Goal: Find contact information: Find contact information

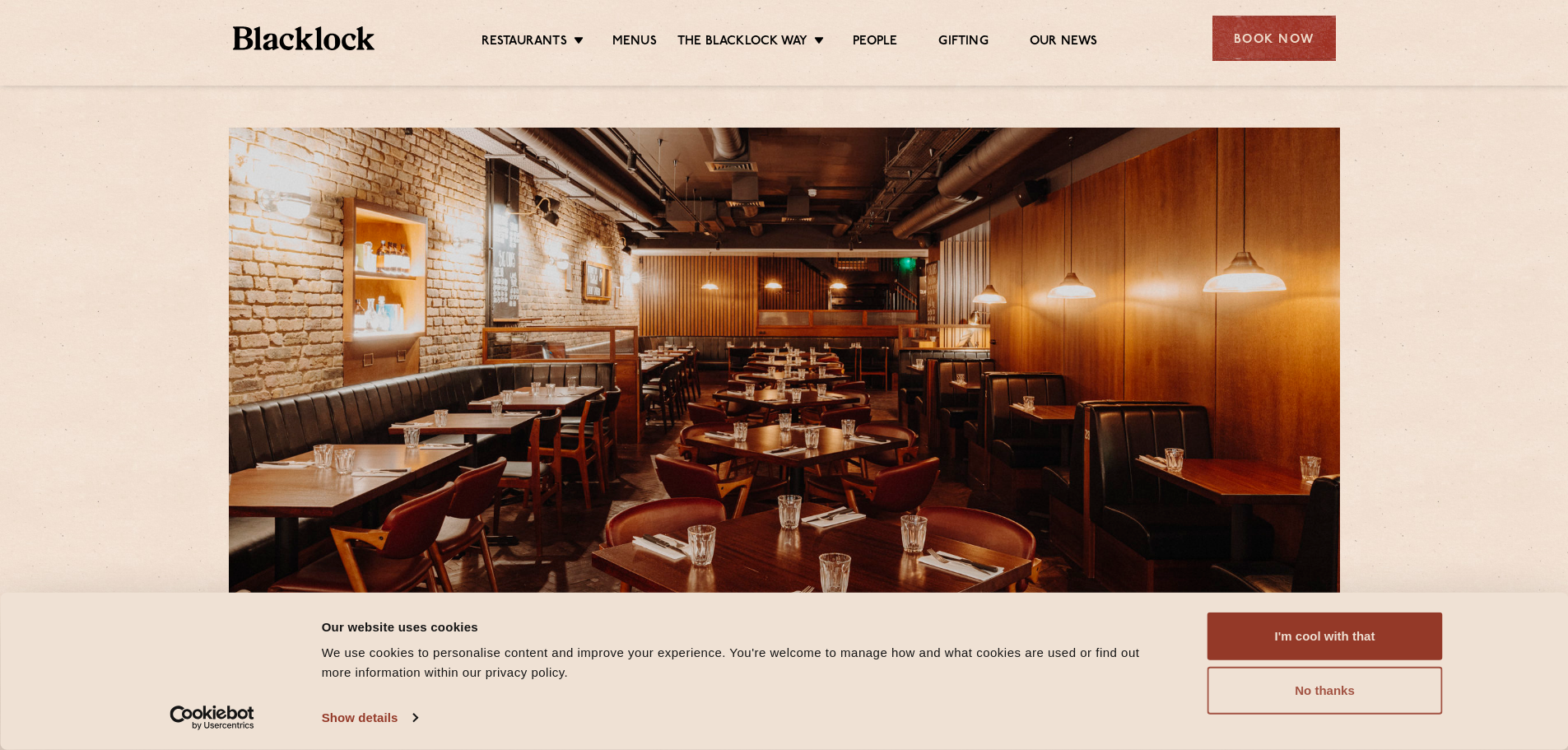
click at [1281, 685] on button "No thanks" at bounding box center [1325, 690] width 236 height 47
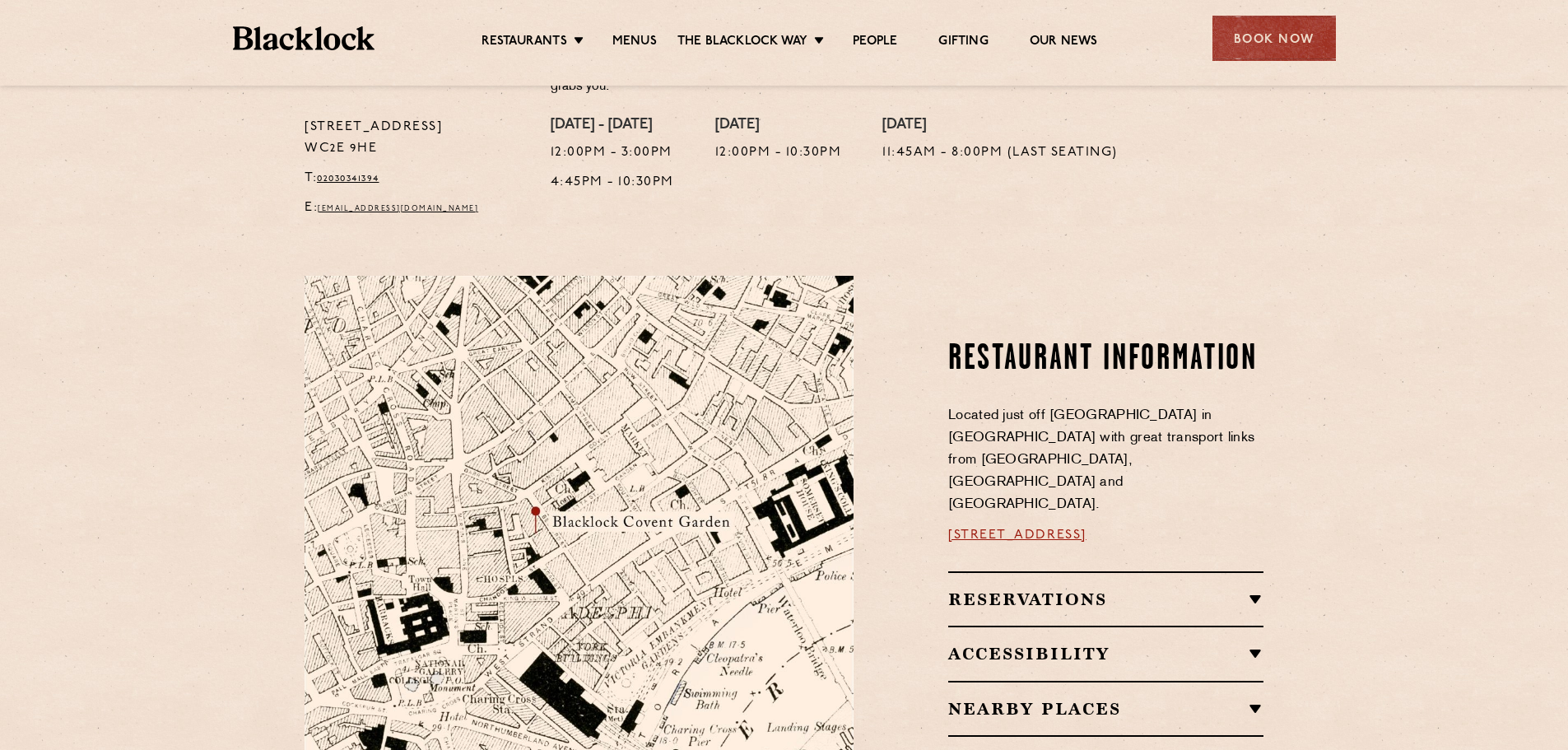
scroll to position [823, 0]
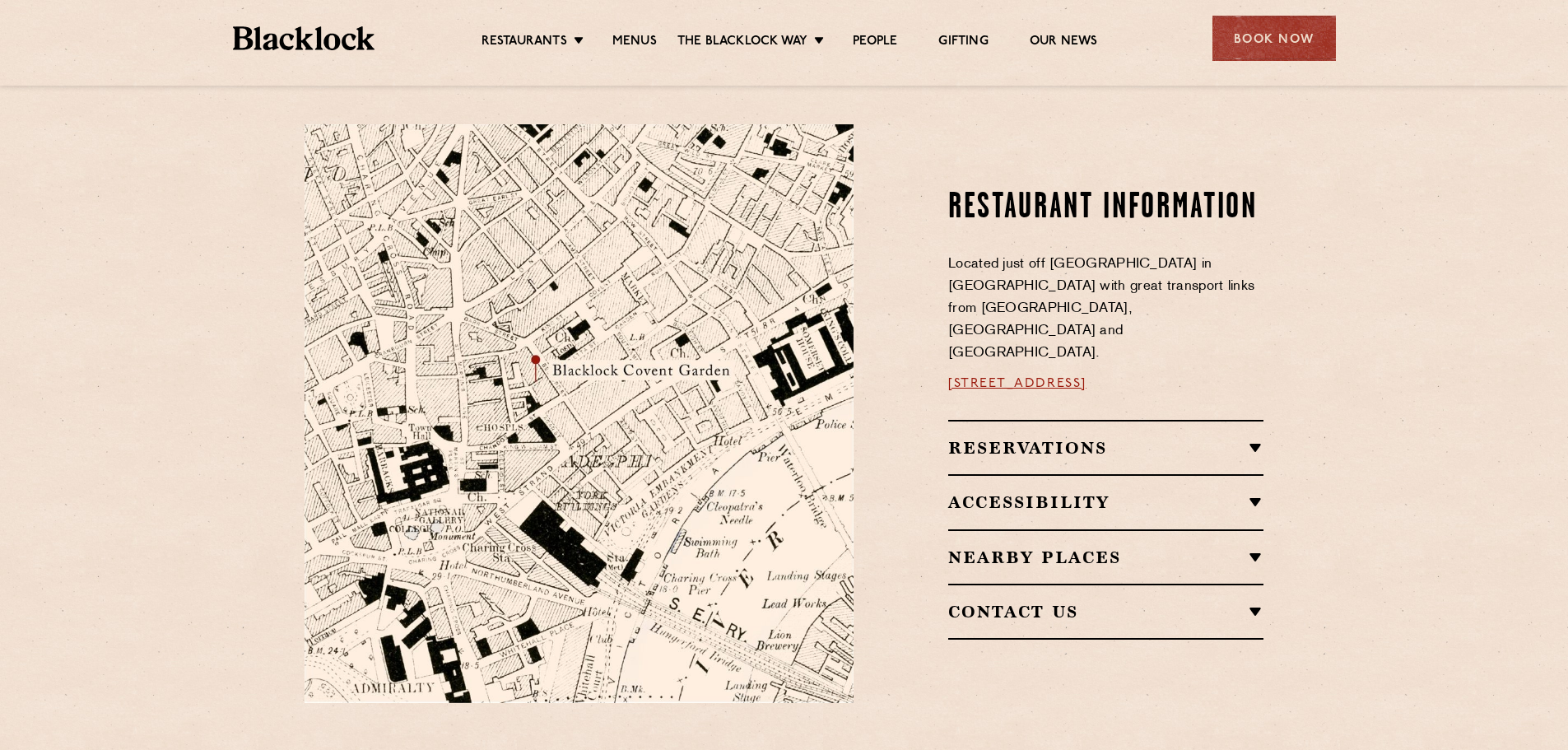
click at [1246, 438] on h2 "Reservations" at bounding box center [1106, 448] width 316 height 20
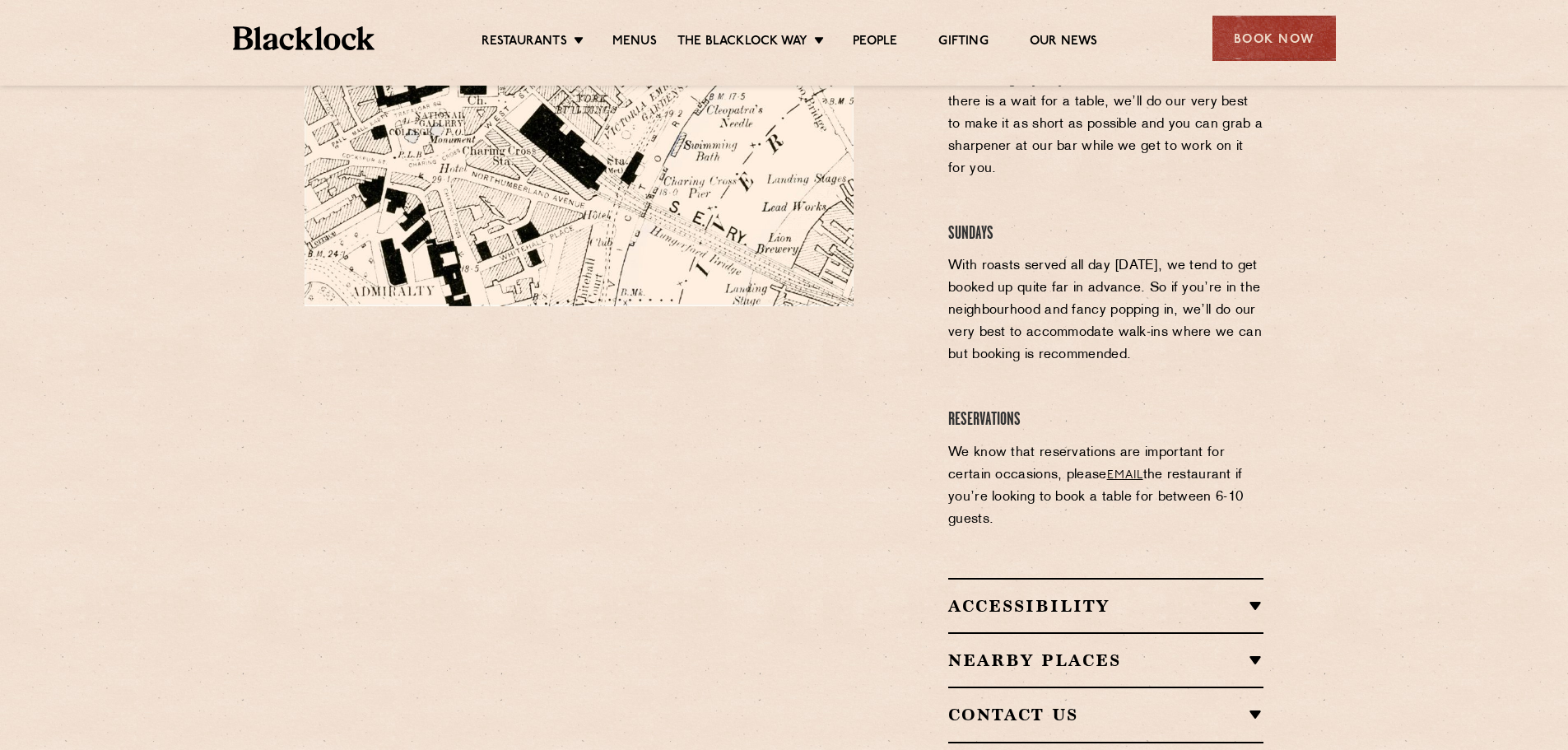
scroll to position [1234, 0]
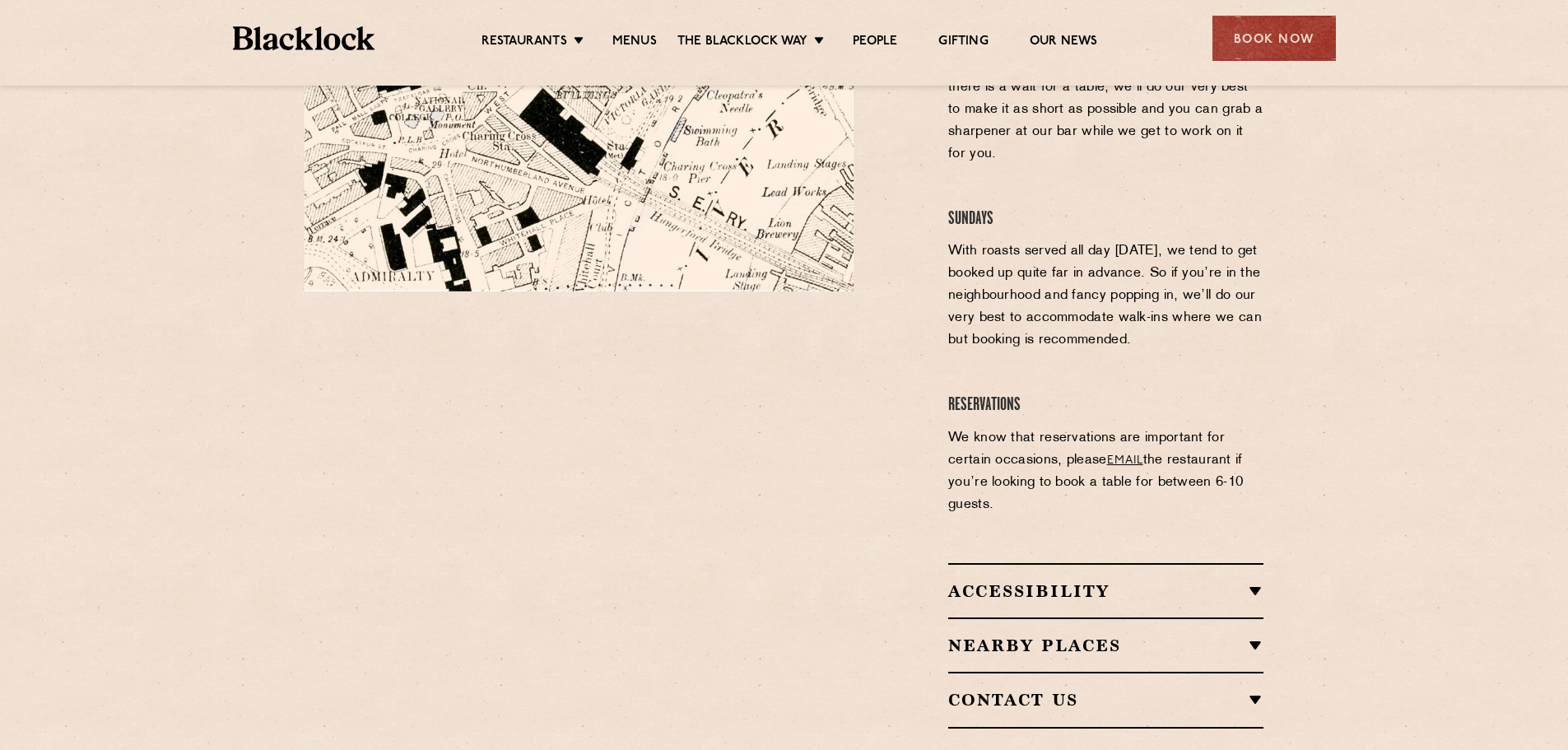
click at [1255, 690] on h2 "Contact Us" at bounding box center [1106, 700] width 316 height 20
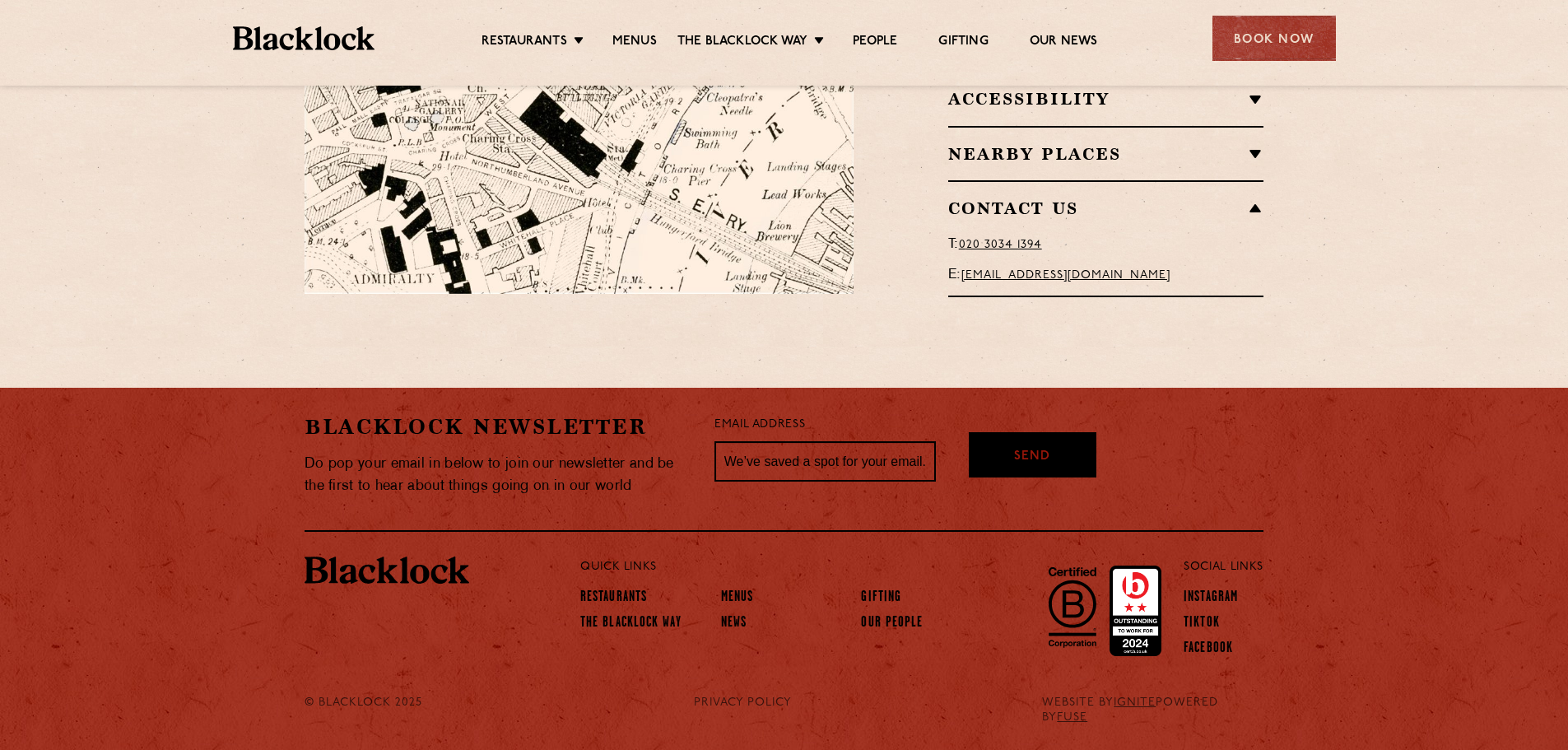
scroll to position [1212, 0]
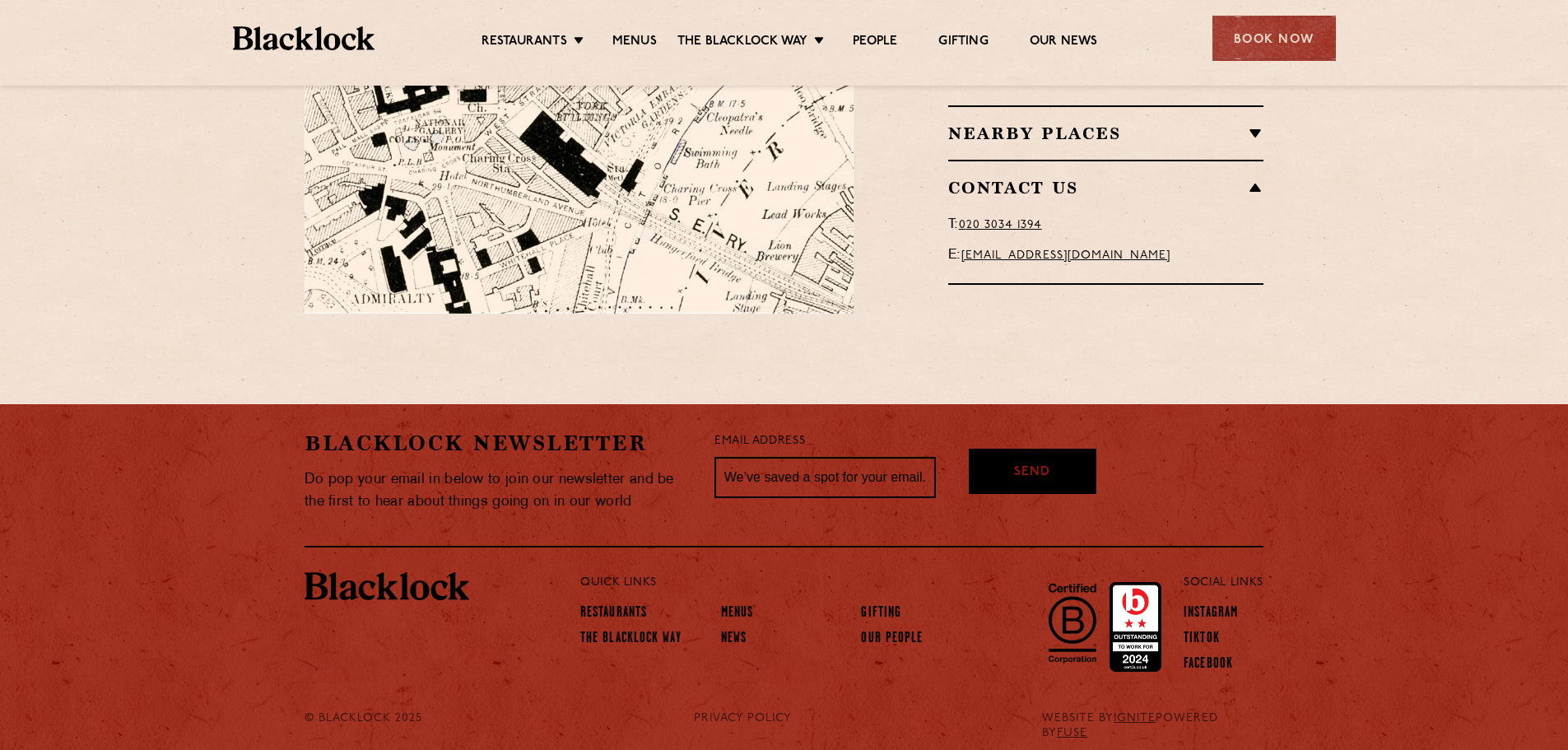
drag, startPoint x: 1225, startPoint y: 220, endPoint x: 964, endPoint y: 234, distance: 261.4
click at [964, 245] on p "E: [EMAIL_ADDRESS][DOMAIN_NAME]" at bounding box center [1106, 255] width 316 height 22
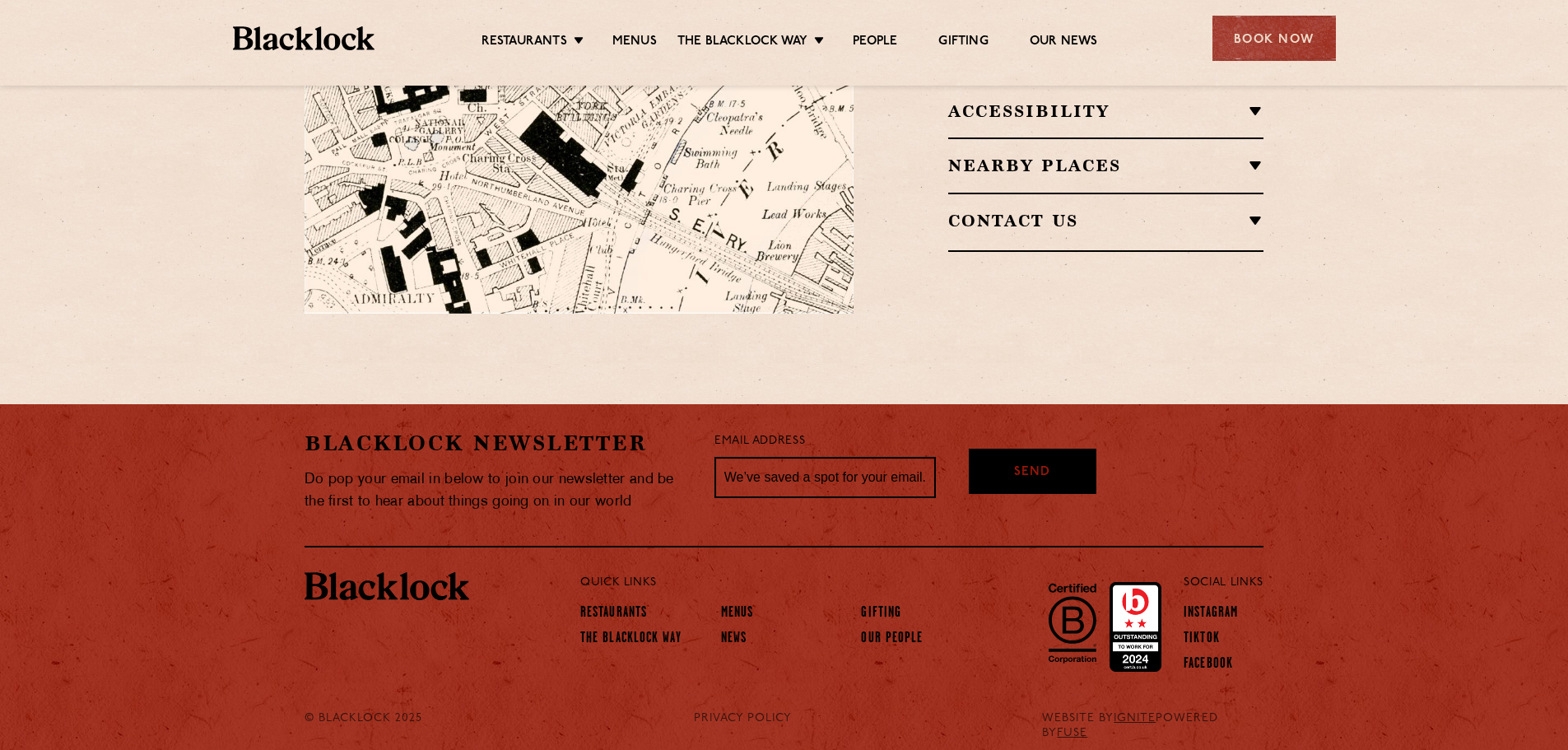
copy link "[EMAIL_ADDRESS][DOMAIN_NAME]"
click at [1246, 212] on h2 "Contact Us" at bounding box center [1106, 222] width 316 height 20
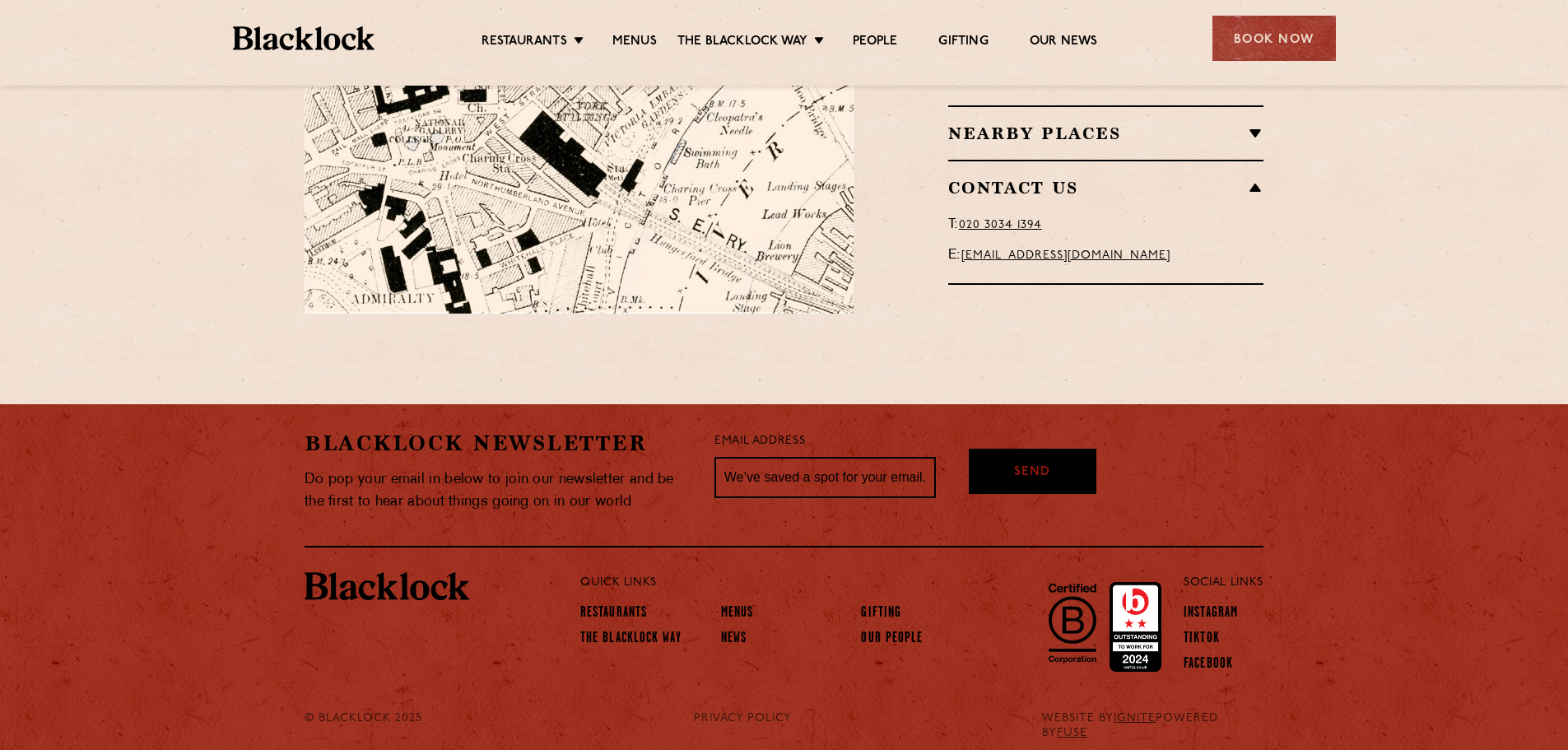
drag, startPoint x: 1233, startPoint y: 225, endPoint x: 966, endPoint y: 230, distance: 267.0
click at [966, 245] on p "E: [EMAIL_ADDRESS][DOMAIN_NAME]" at bounding box center [1106, 255] width 316 height 22
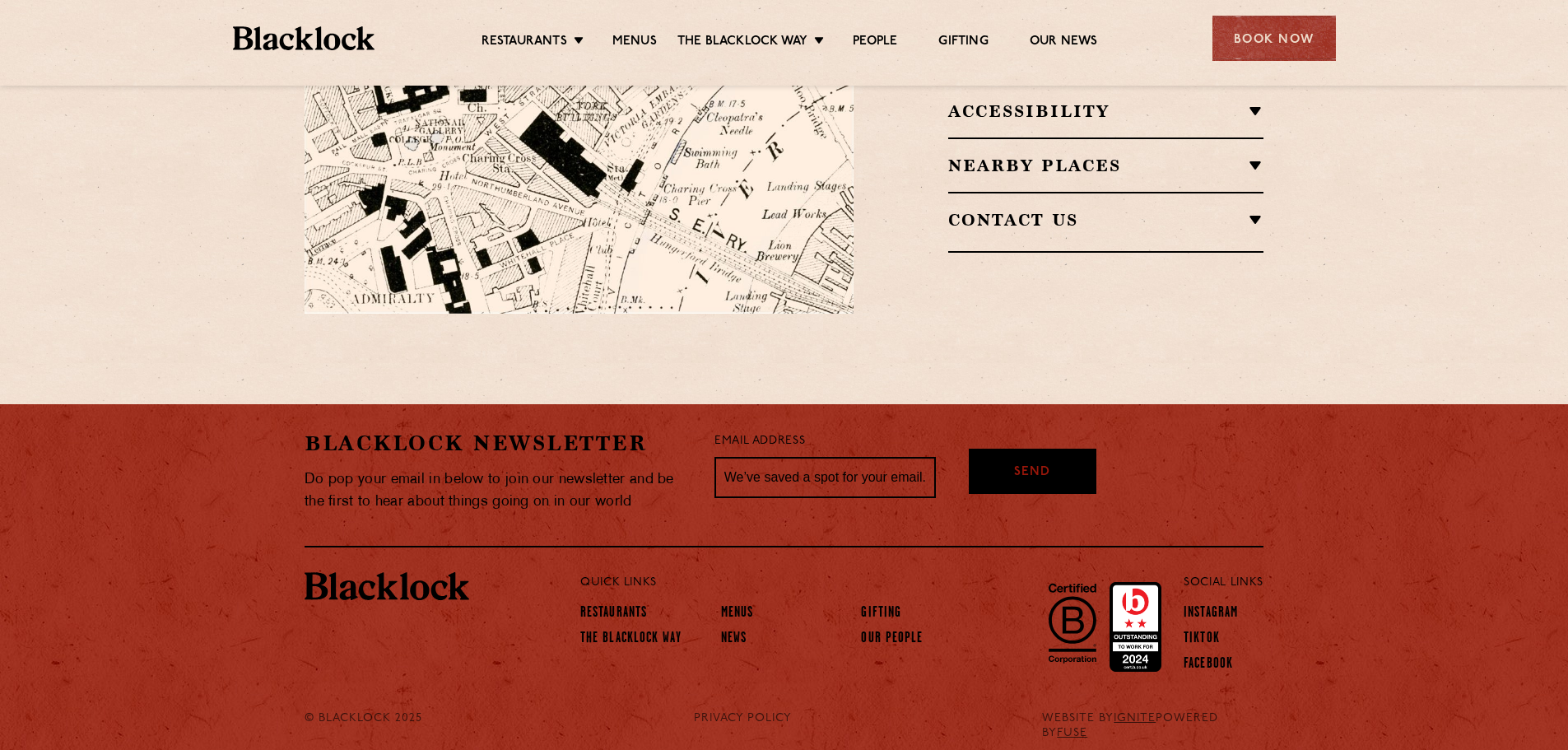
copy link "[EMAIL_ADDRESS][DOMAIN_NAME]"
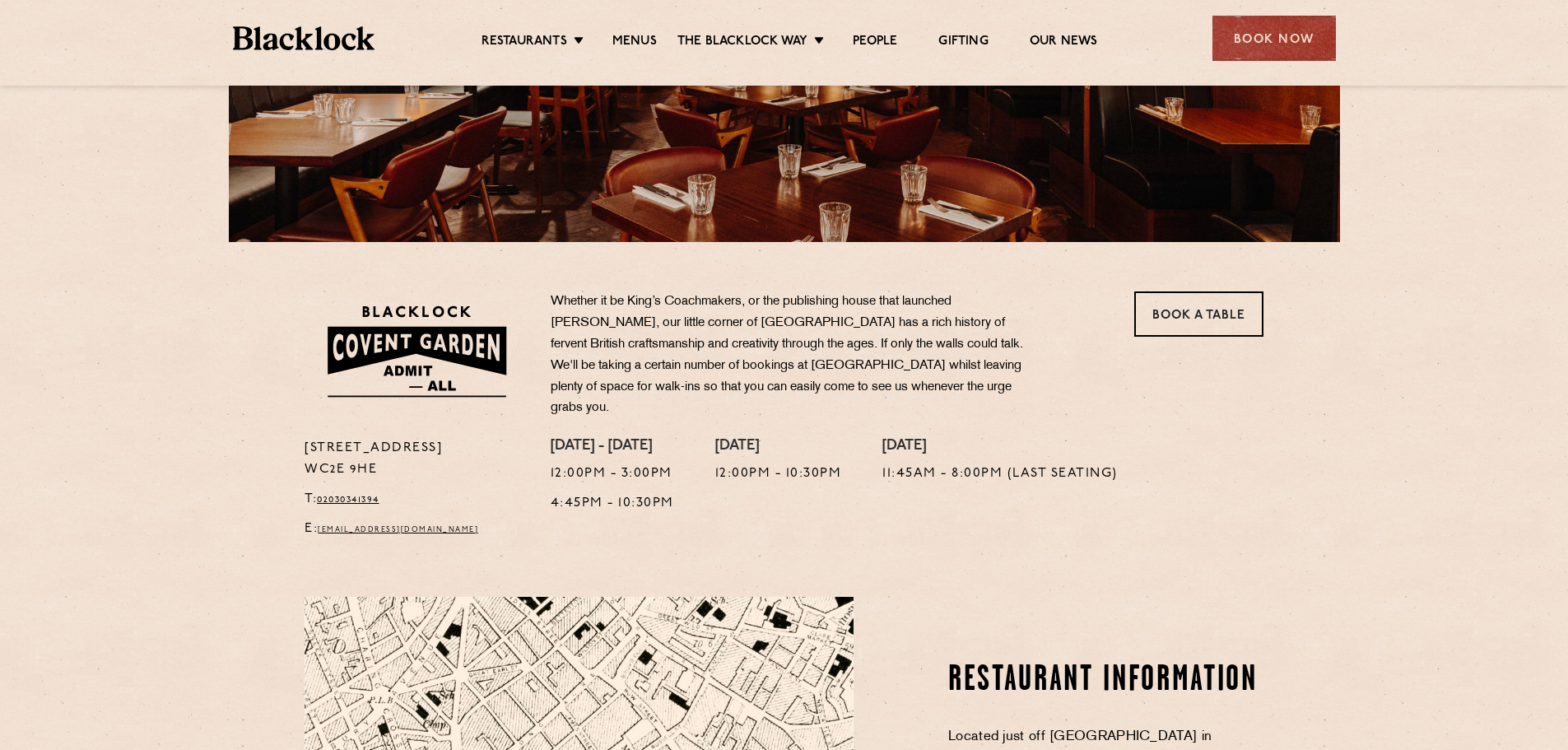
scroll to position [389, 0]
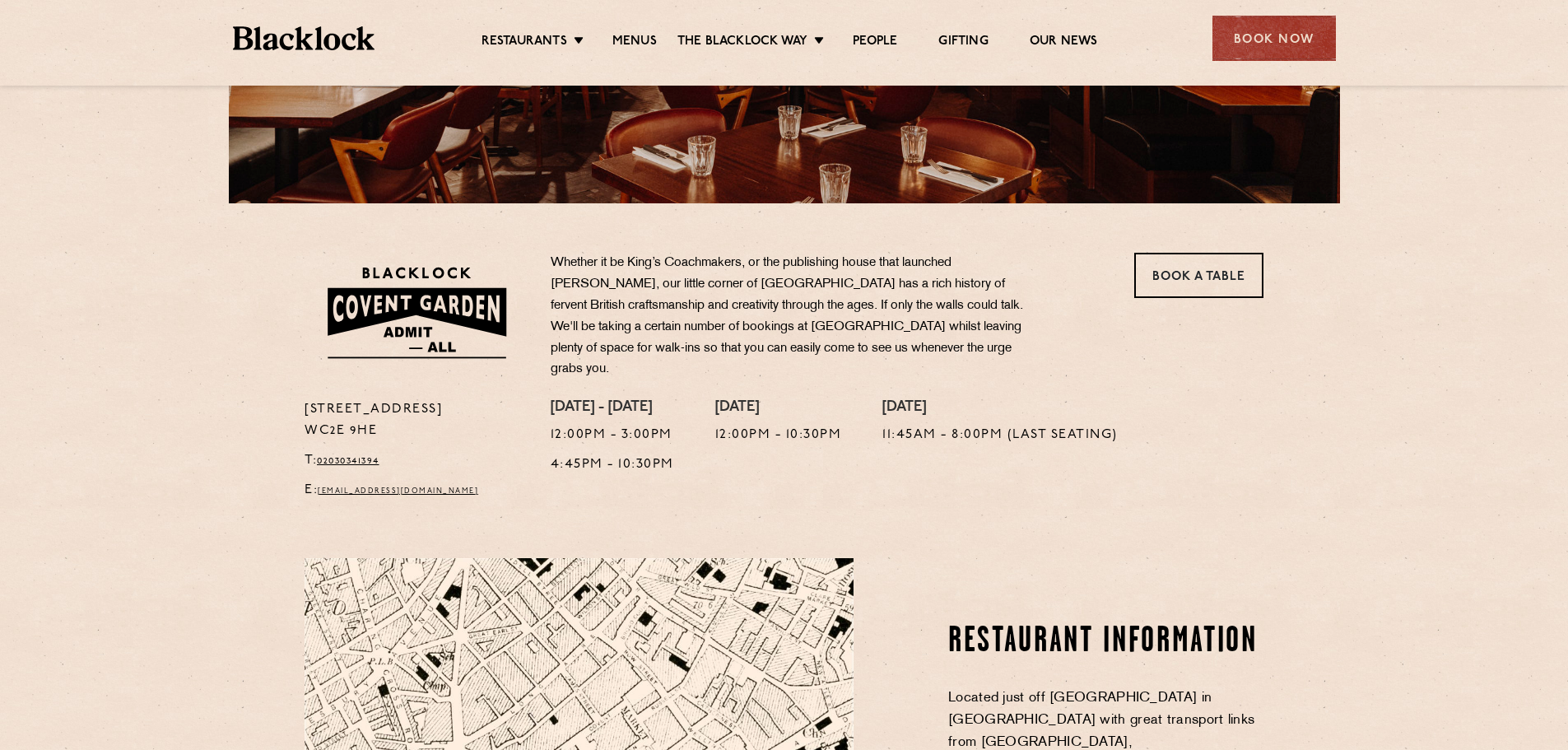
drag, startPoint x: 502, startPoint y: 481, endPoint x: 321, endPoint y: 481, distance: 181.0
click at [321, 481] on p "E: [EMAIL_ADDRESS][DOMAIN_NAME]" at bounding box center [415, 490] width 221 height 22
copy link "[EMAIL_ADDRESS][DOMAIN_NAME]"
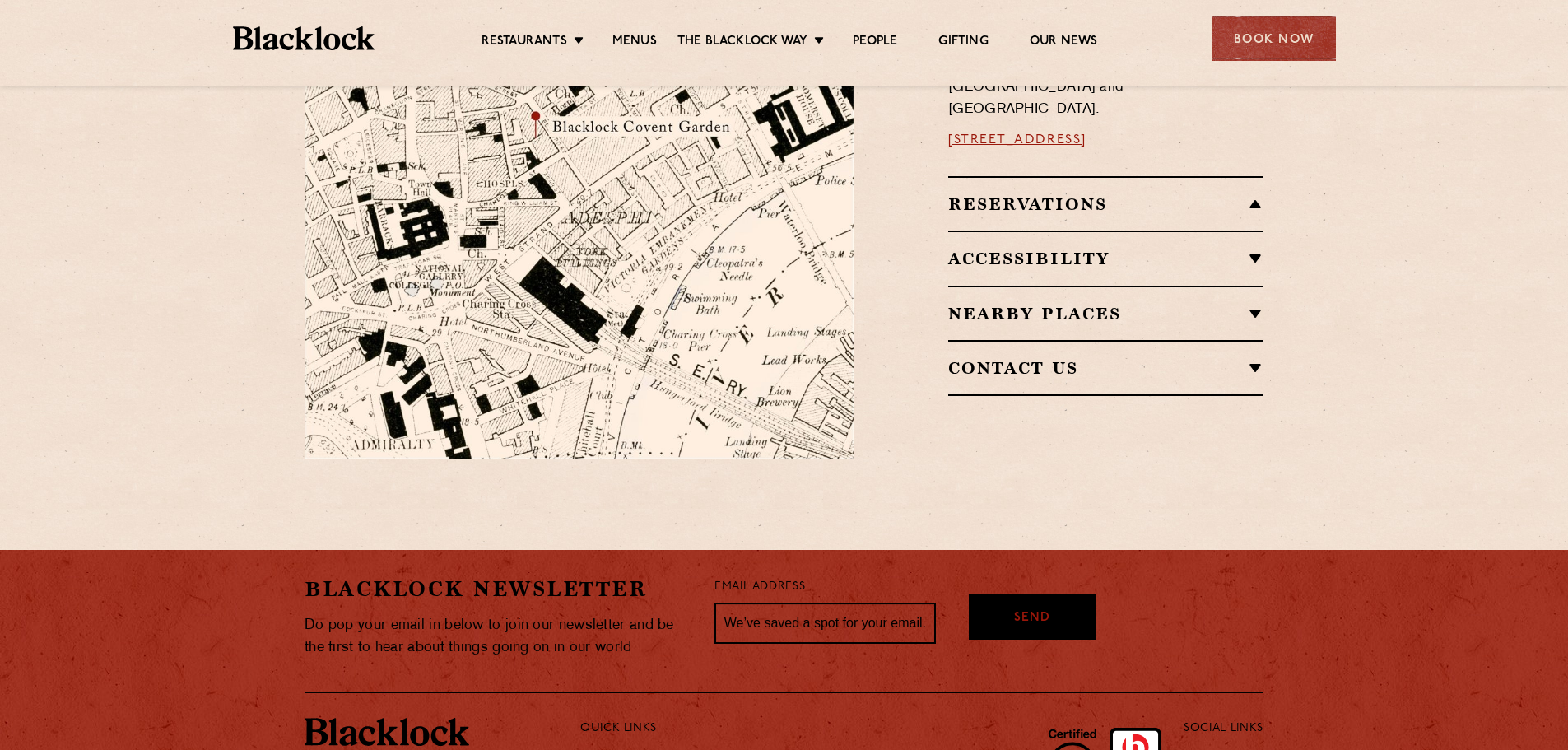
scroll to position [1212, 0]
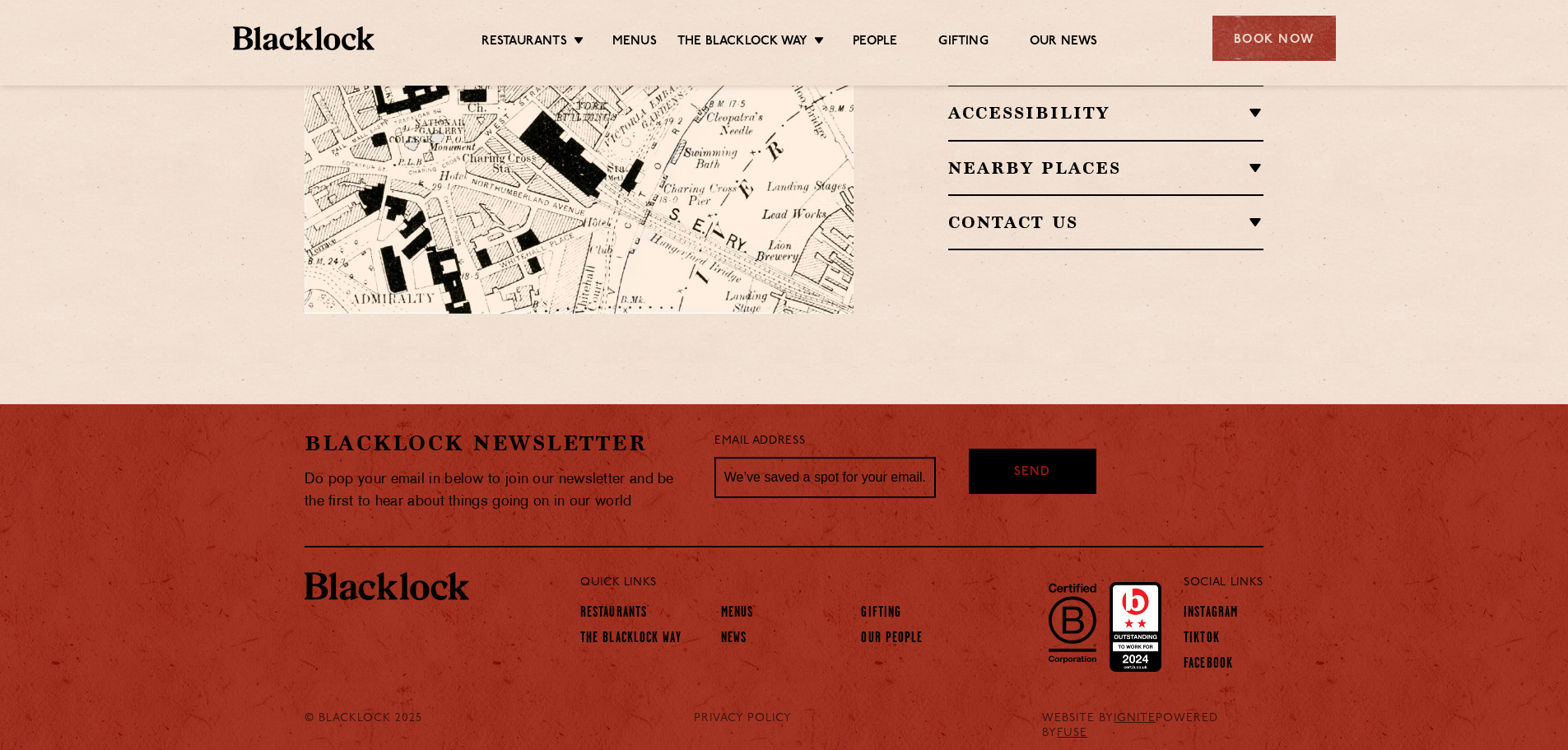
click at [1253, 212] on h2 "Contact Us" at bounding box center [1106, 222] width 316 height 20
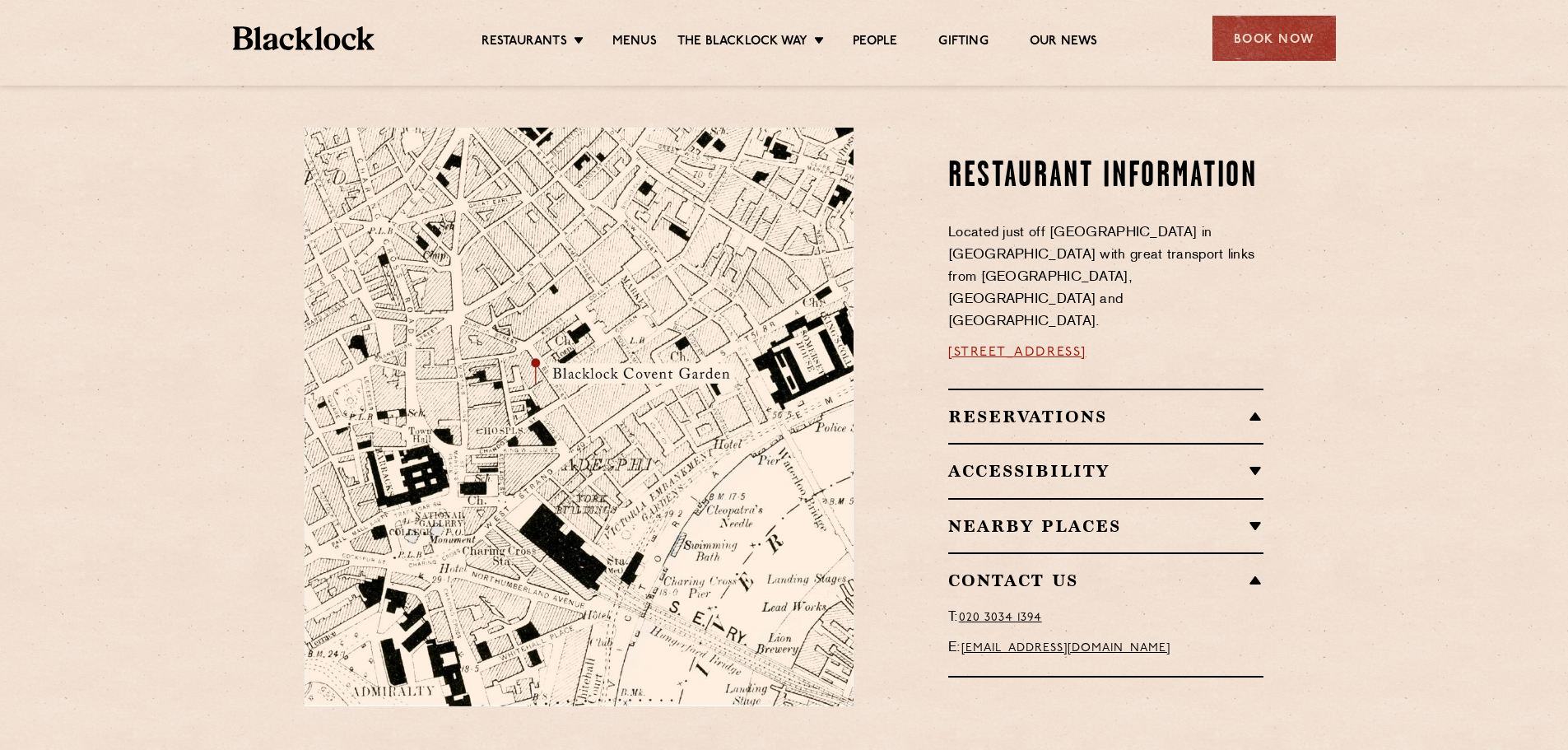
scroll to position [801, 0]
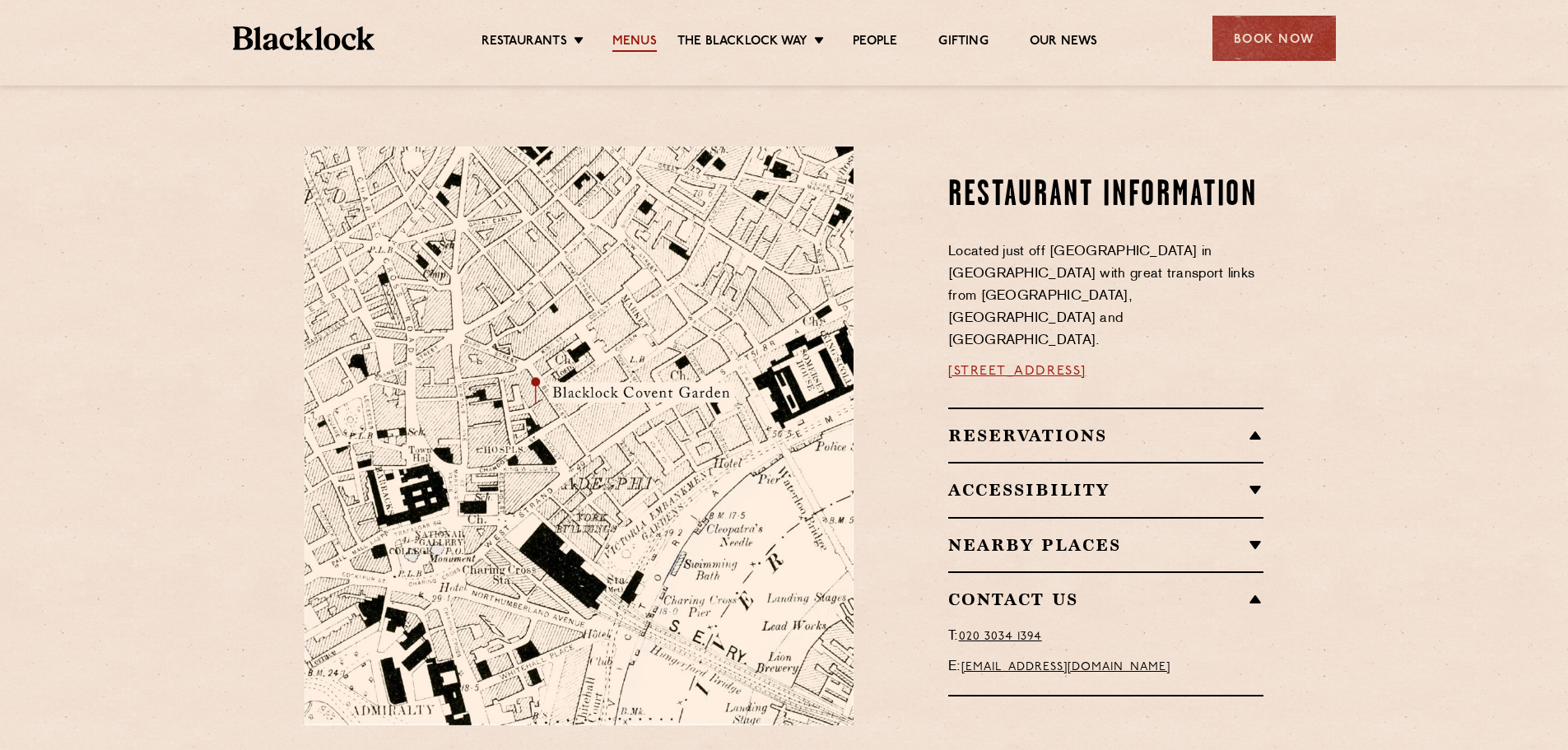
click at [635, 35] on link "Menus" at bounding box center [635, 43] width 45 height 18
